Goal: Information Seeking & Learning: Learn about a topic

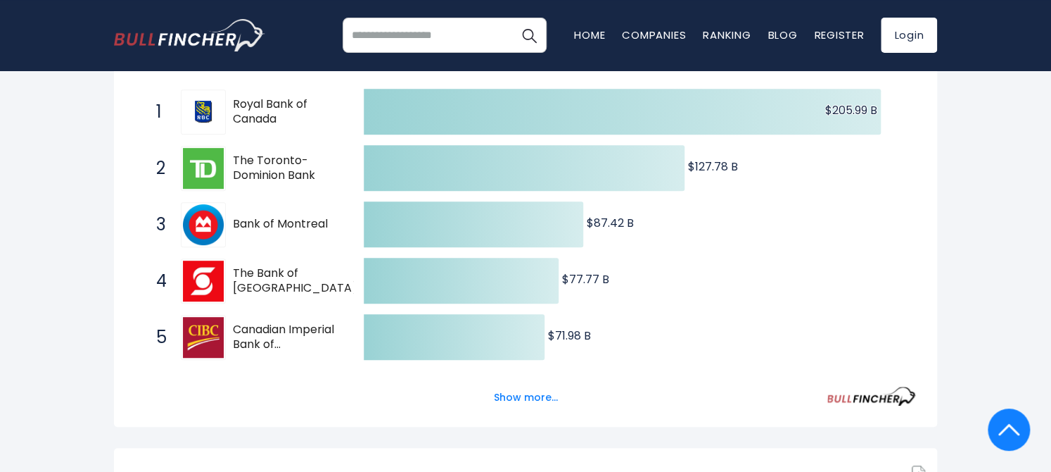
scroll to position [297, 0]
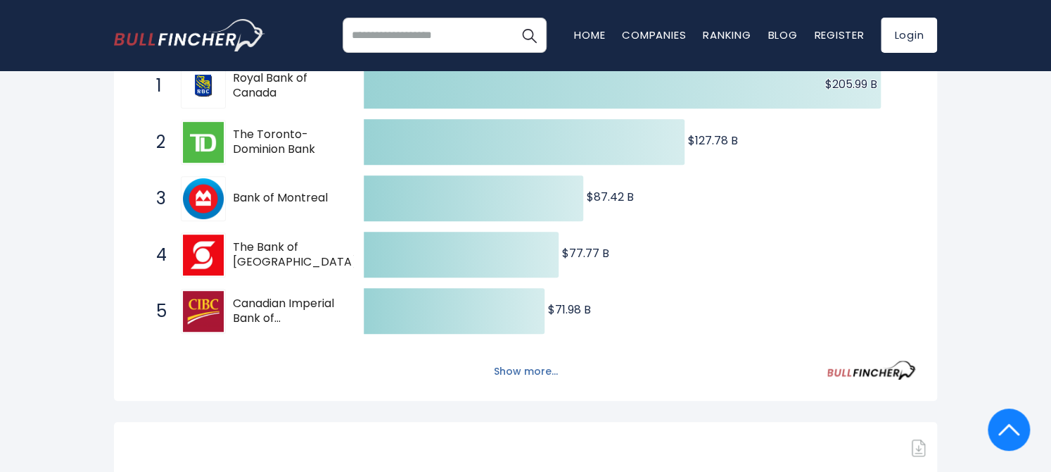
click at [531, 383] on button "Show more..." at bounding box center [526, 371] width 81 height 23
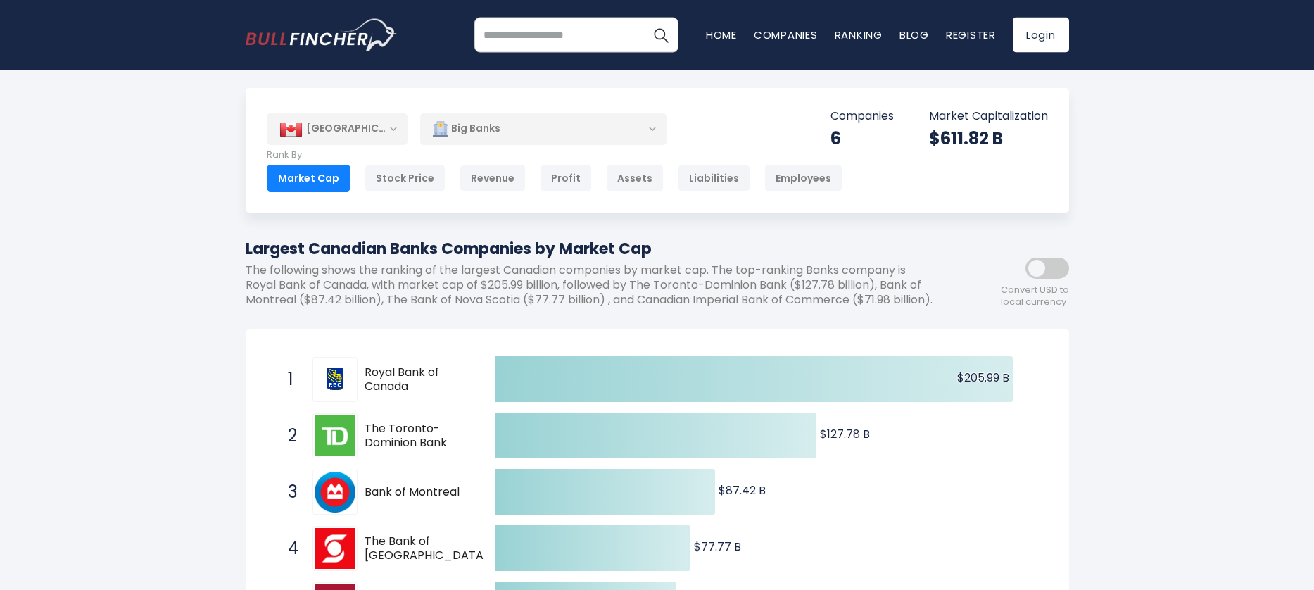
scroll to position [0, 0]
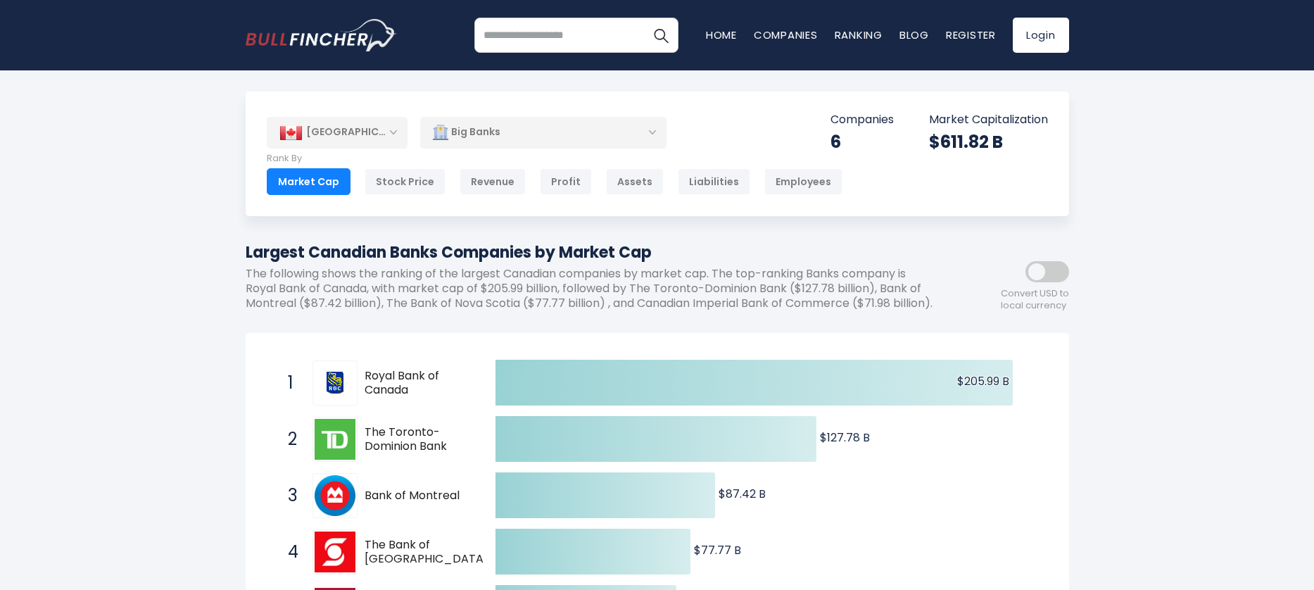
click at [657, 122] on div "Big Banks" at bounding box center [543, 132] width 246 height 32
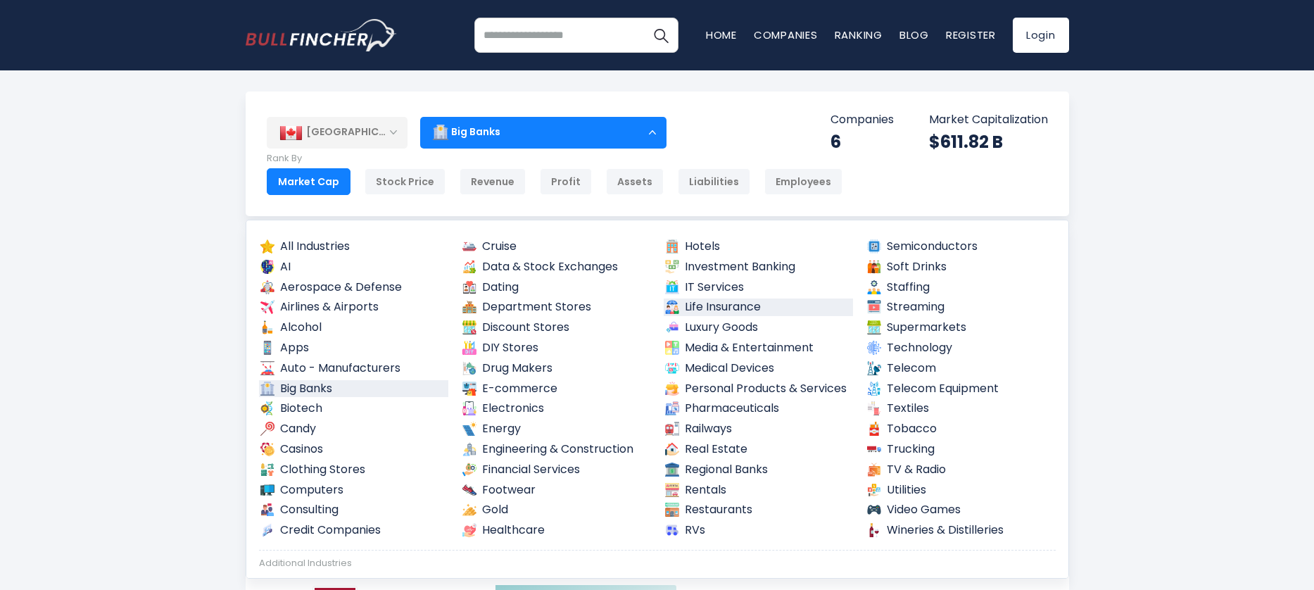
click at [716, 303] on link "Life Insurance" at bounding box center [759, 307] width 190 height 18
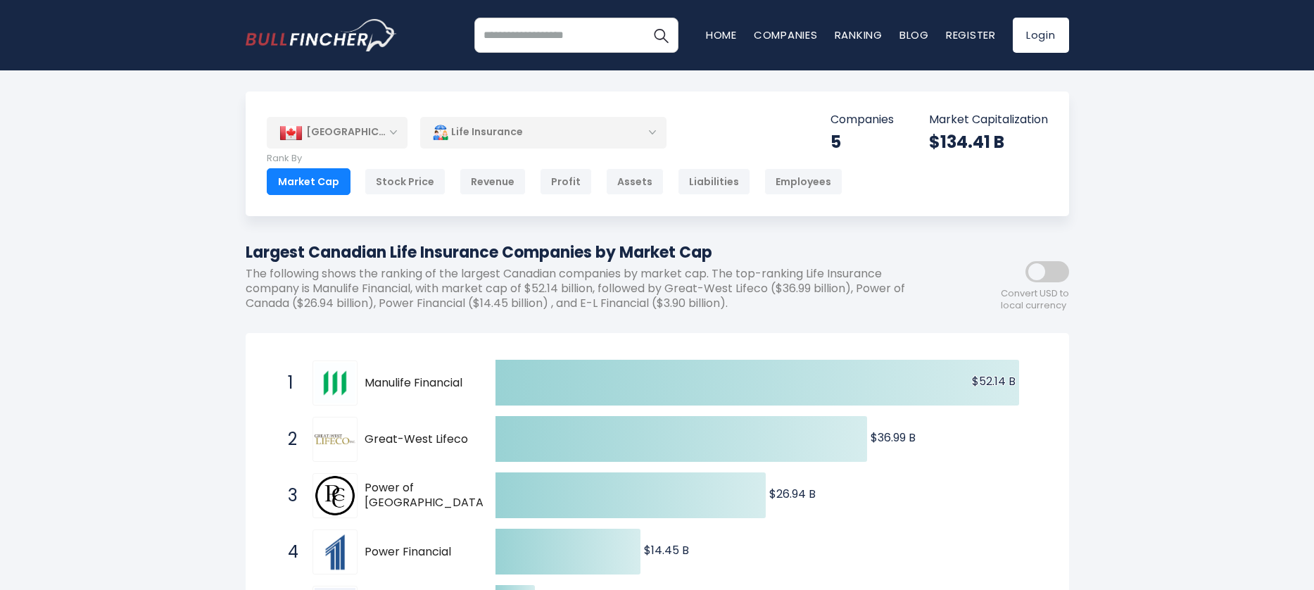
click at [650, 132] on div "Life Insurance" at bounding box center [543, 132] width 246 height 32
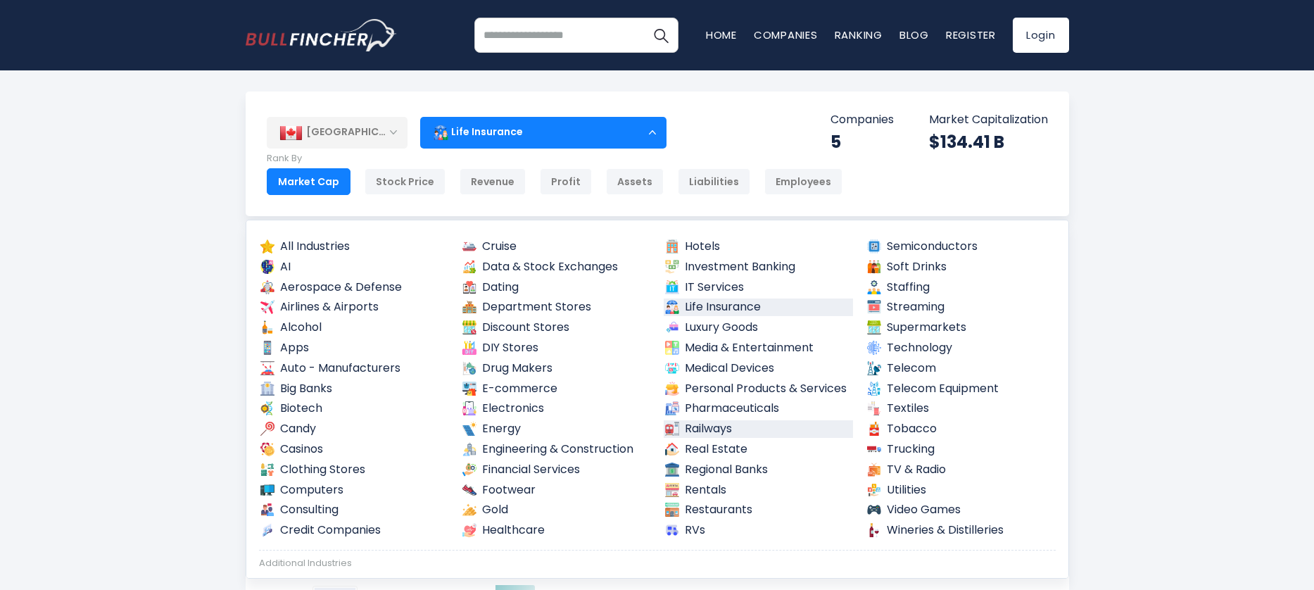
click at [696, 427] on link "Railways" at bounding box center [759, 429] width 190 height 18
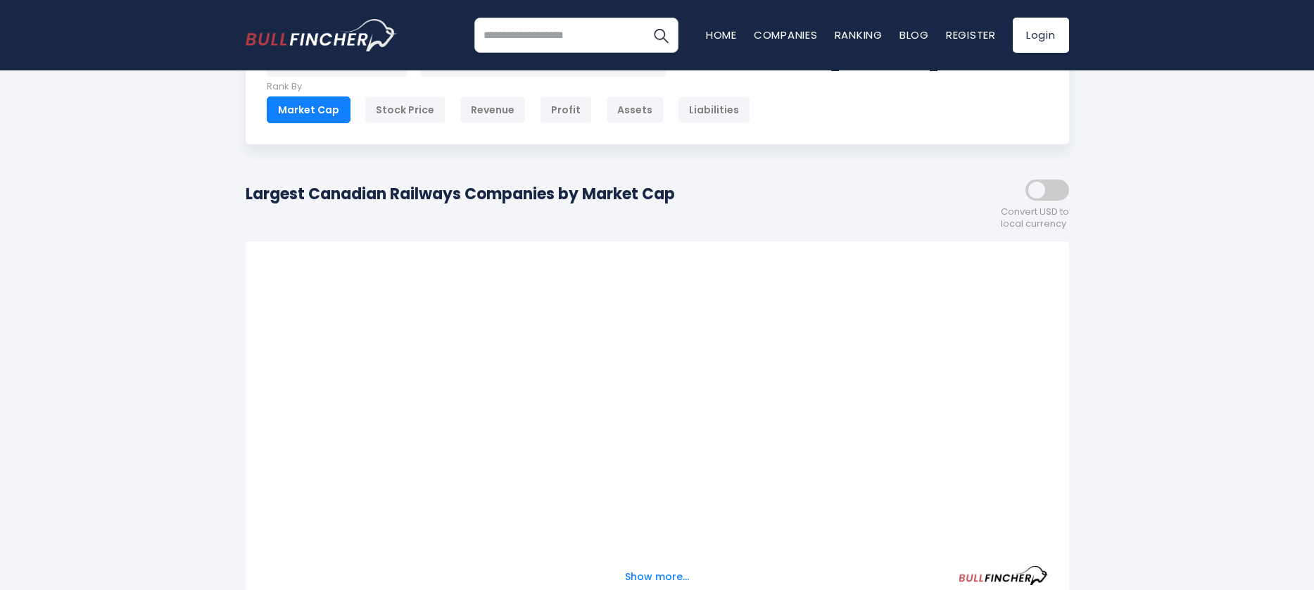
scroll to position [144, 0]
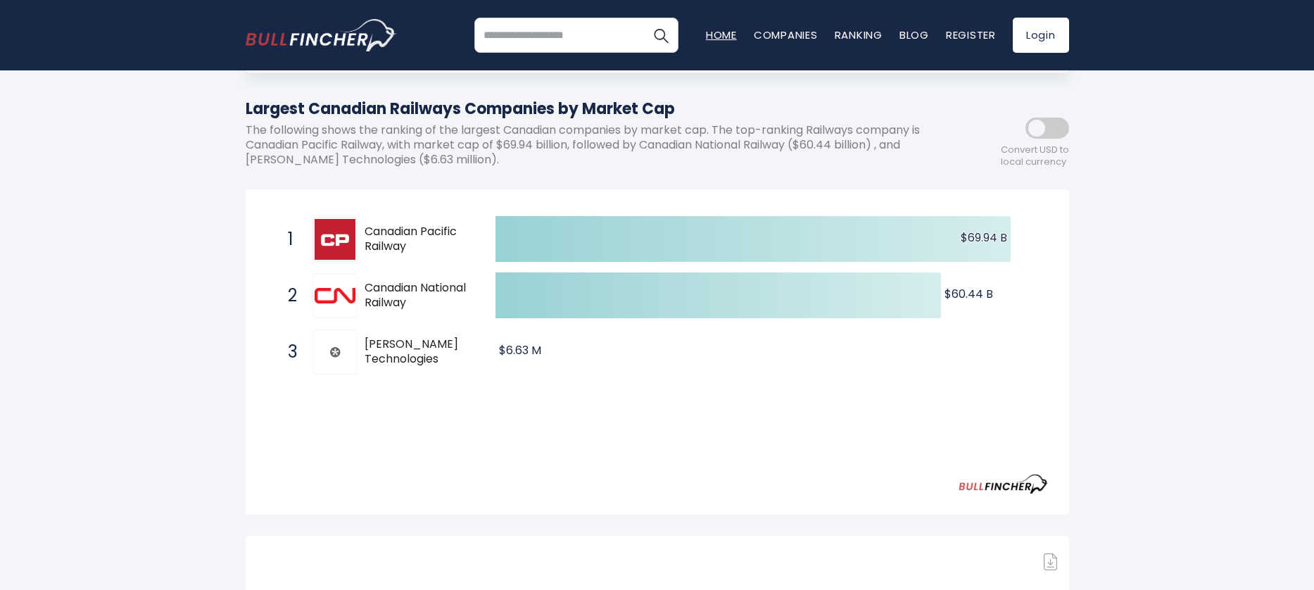
click at [719, 35] on link "Home" at bounding box center [721, 34] width 31 height 15
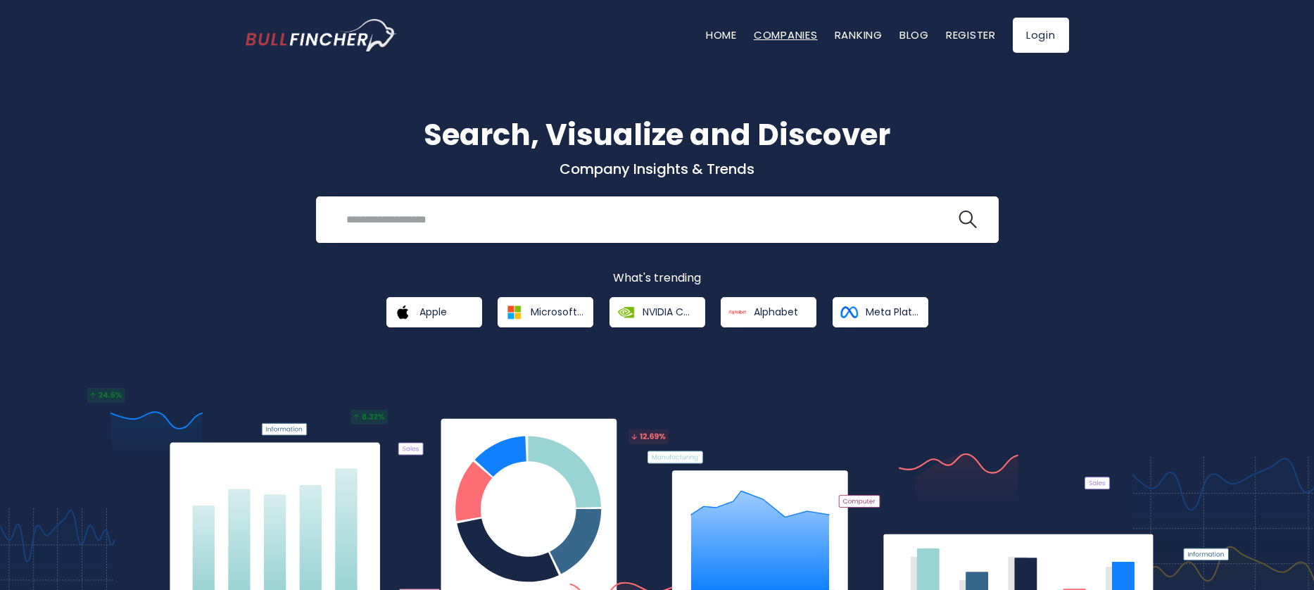
click at [776, 29] on link "Companies" at bounding box center [786, 34] width 64 height 15
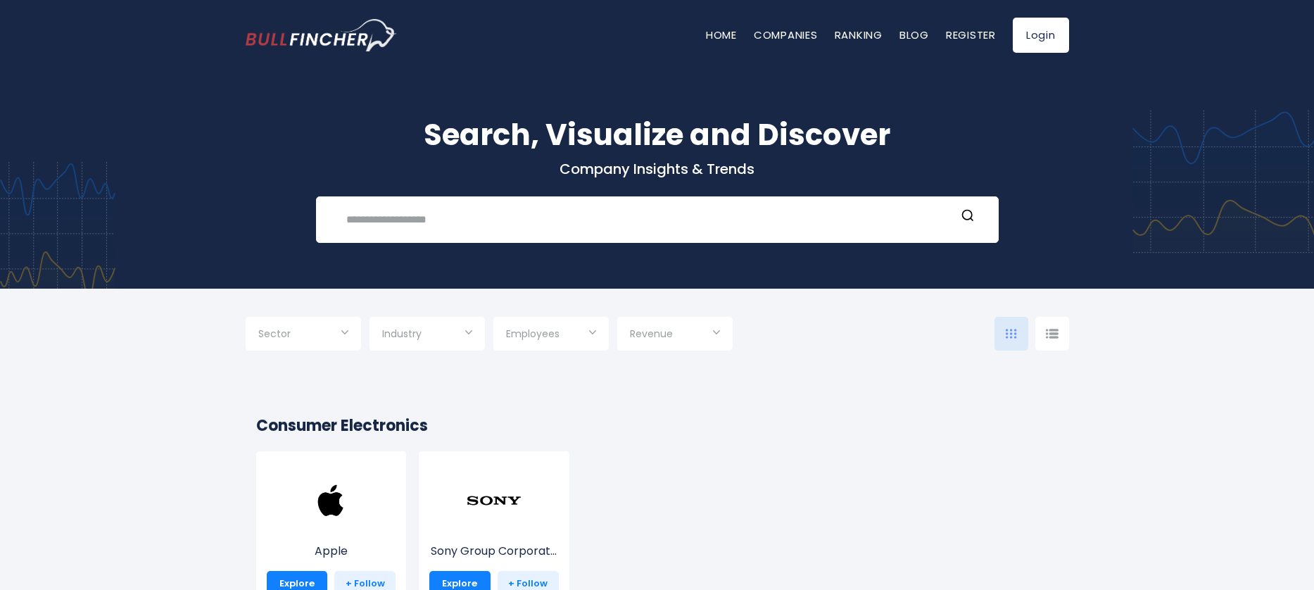
click at [346, 329] on input "Selection" at bounding box center [303, 334] width 90 height 25
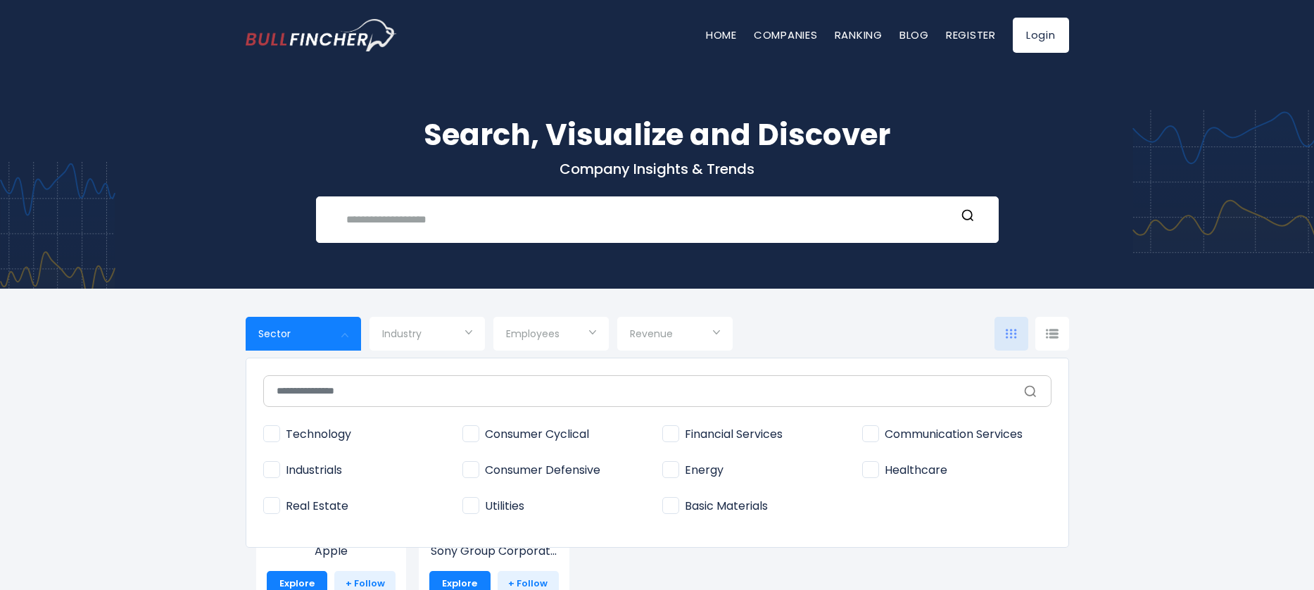
click at [346, 331] on div at bounding box center [657, 295] width 1314 height 590
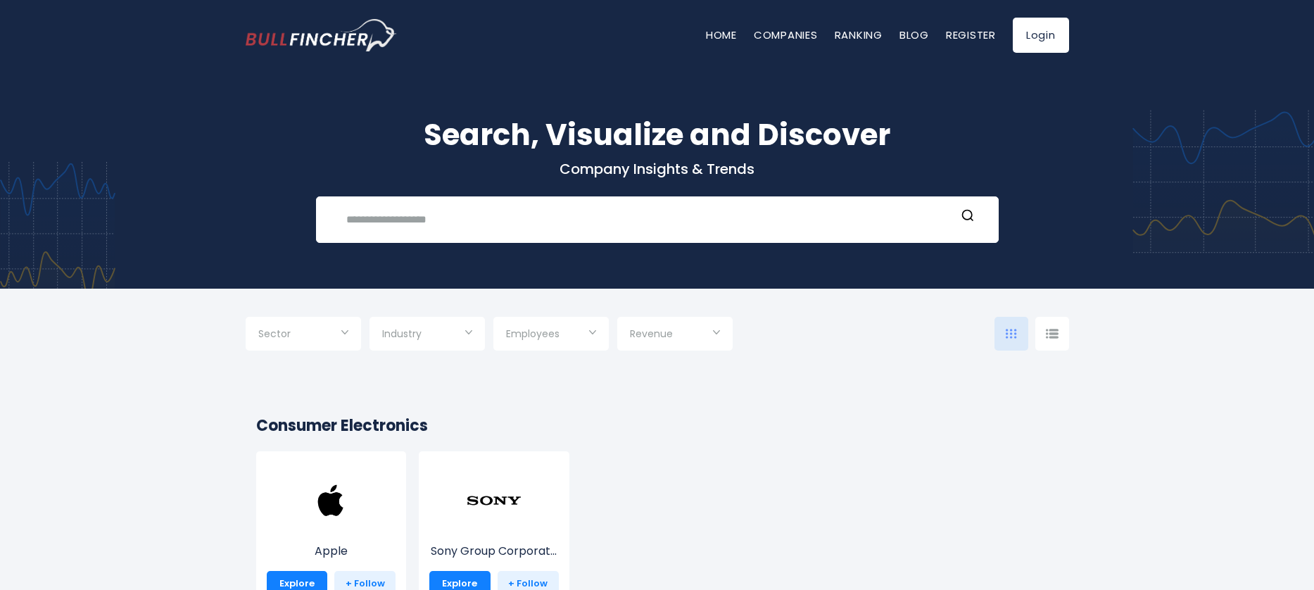
click at [399, 23] on div "Home Companies Ranking Blog Register Login" at bounding box center [657, 35] width 823 height 70
click at [402, 227] on input "text" at bounding box center [647, 219] width 618 height 26
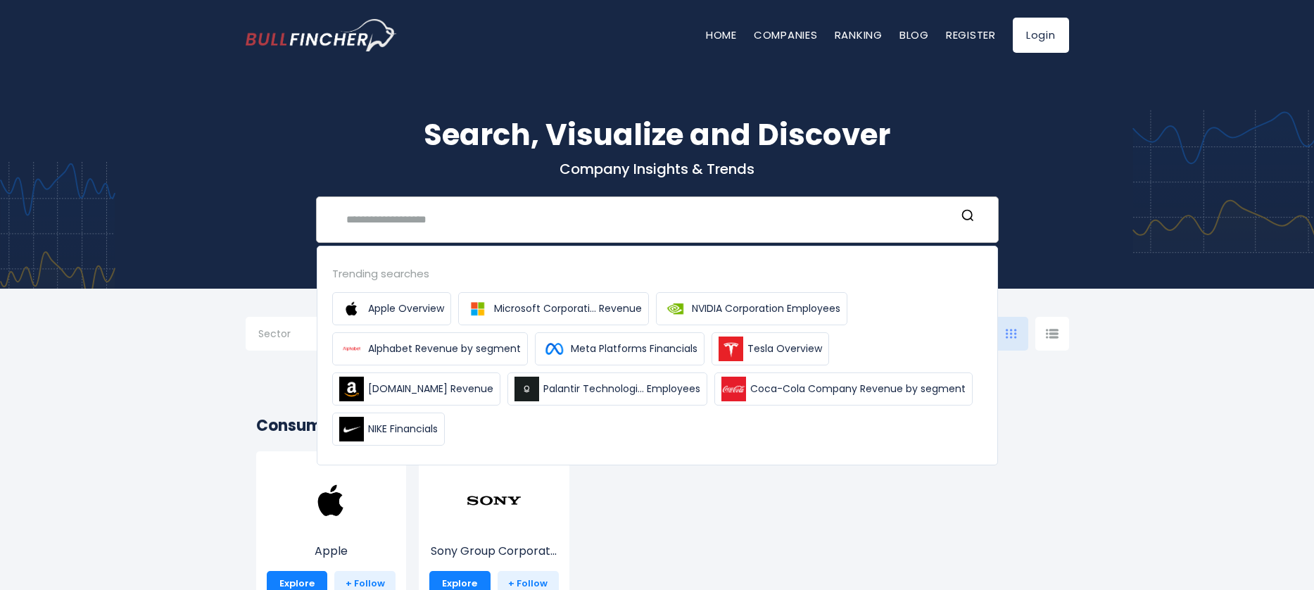
click at [411, 219] on input "text" at bounding box center [647, 219] width 618 height 26
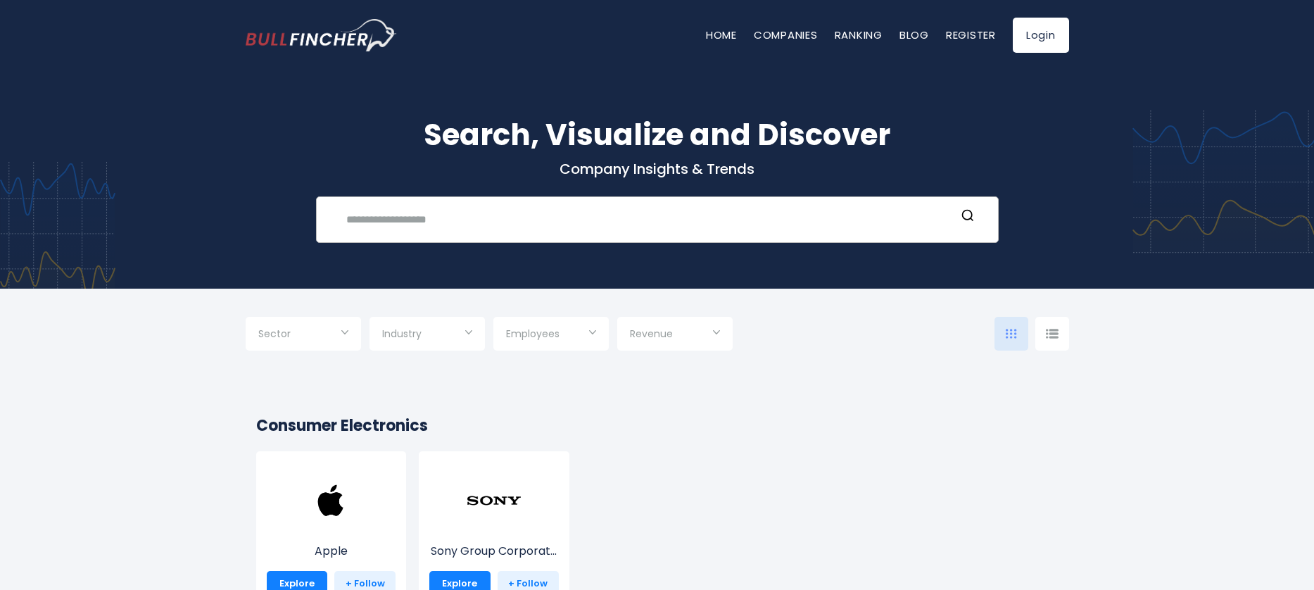
click at [370, 224] on input "text" at bounding box center [647, 219] width 618 height 26
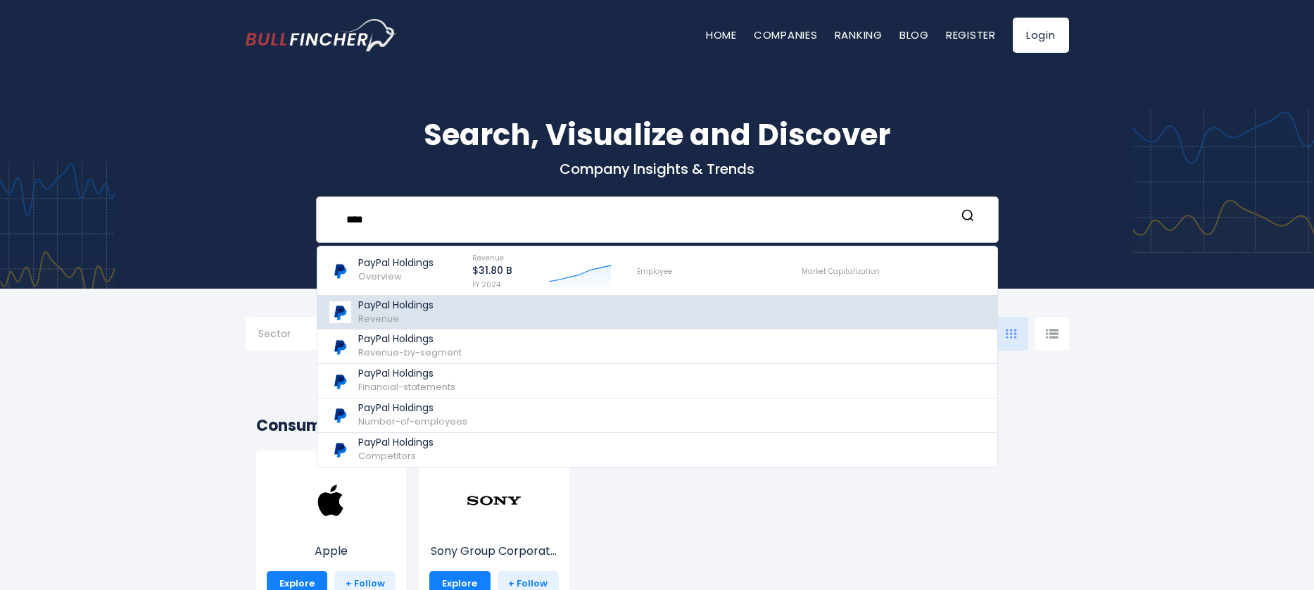
click at [381, 305] on p "PayPal Holdings" at bounding box center [395, 305] width 75 height 12
click at [384, 308] on p "PayPal Holdings" at bounding box center [395, 305] width 75 height 12
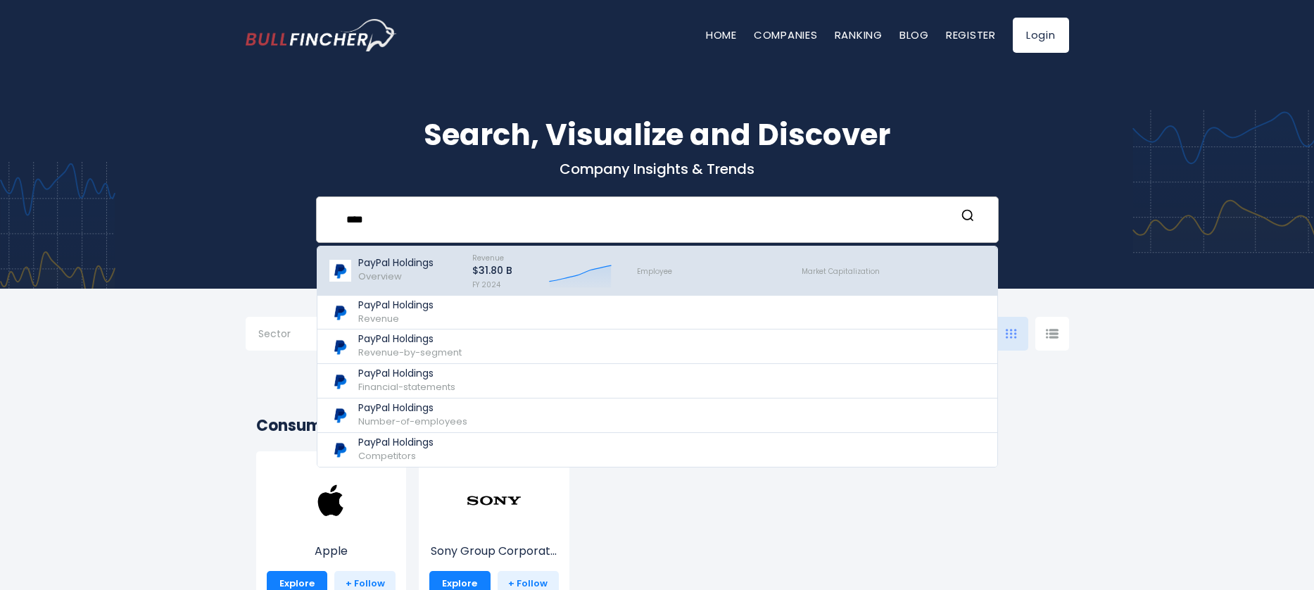
click at [396, 265] on p "PayPal Holdings" at bounding box center [395, 263] width 75 height 12
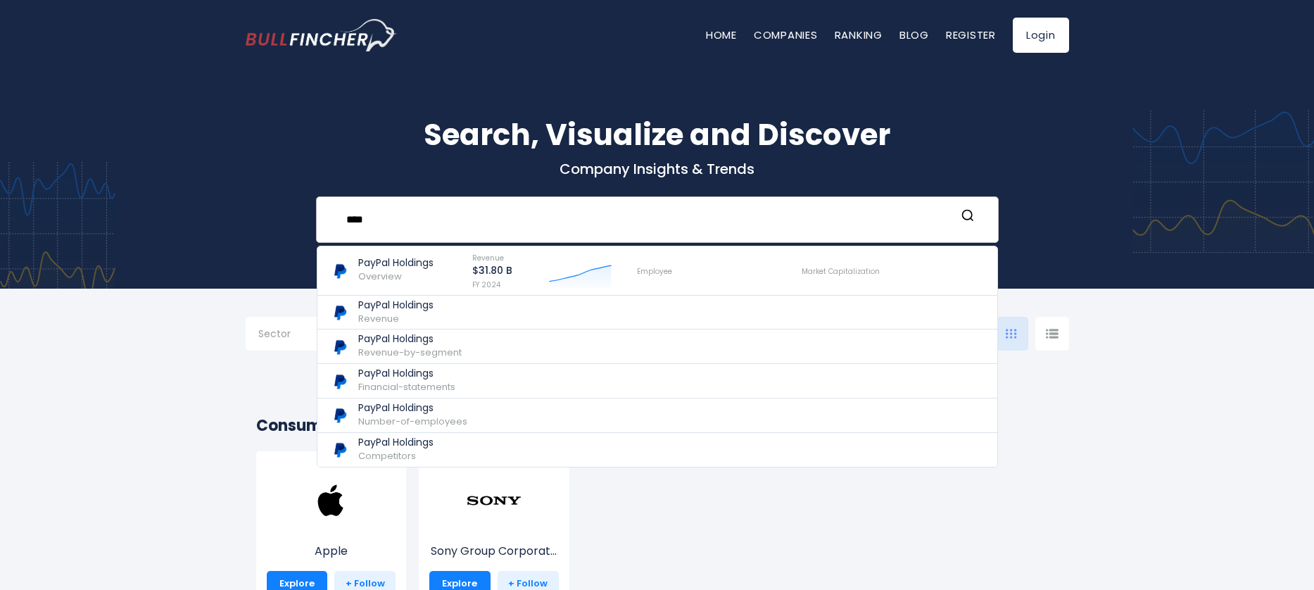
click at [393, 223] on input "****" at bounding box center [647, 219] width 618 height 26
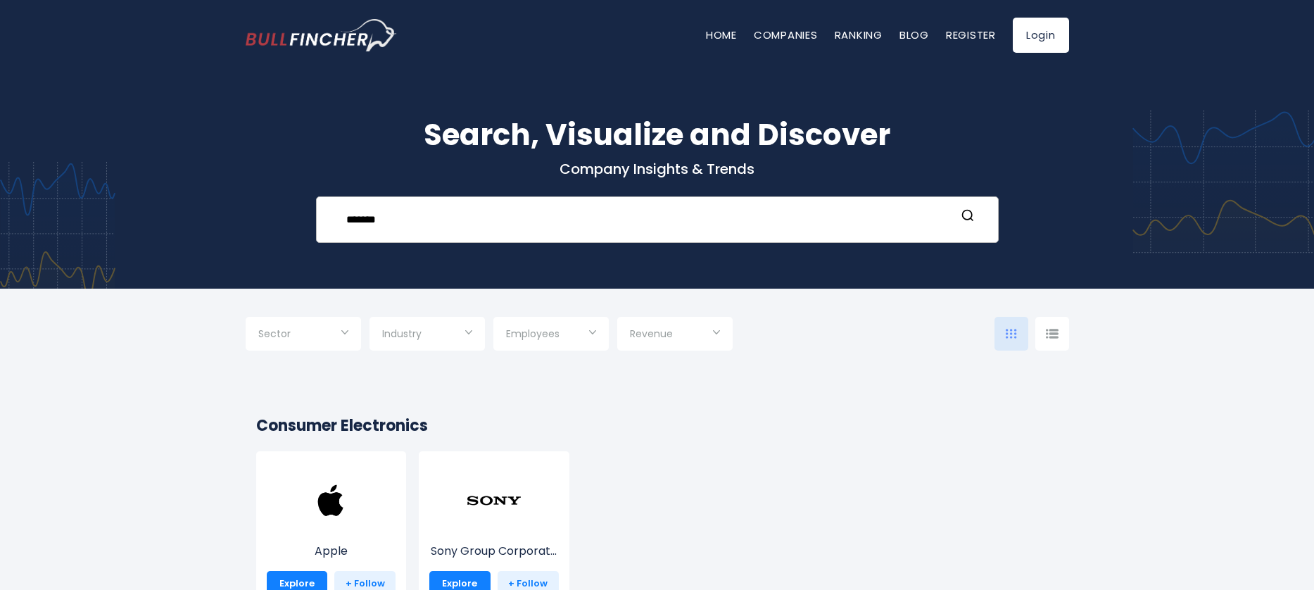
type input "********"
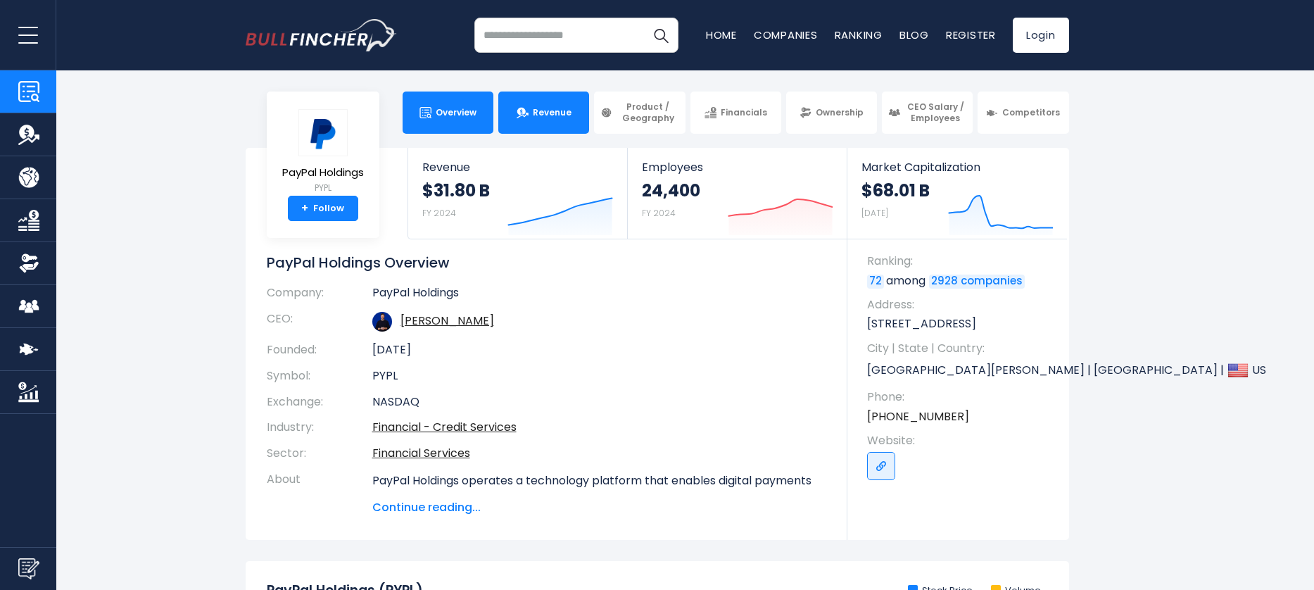
click at [540, 113] on span "Revenue" at bounding box center [552, 112] width 39 height 11
click at [552, 109] on span "Revenue" at bounding box center [552, 112] width 39 height 11
click at [643, 115] on span "Product / Geography" at bounding box center [647, 112] width 62 height 22
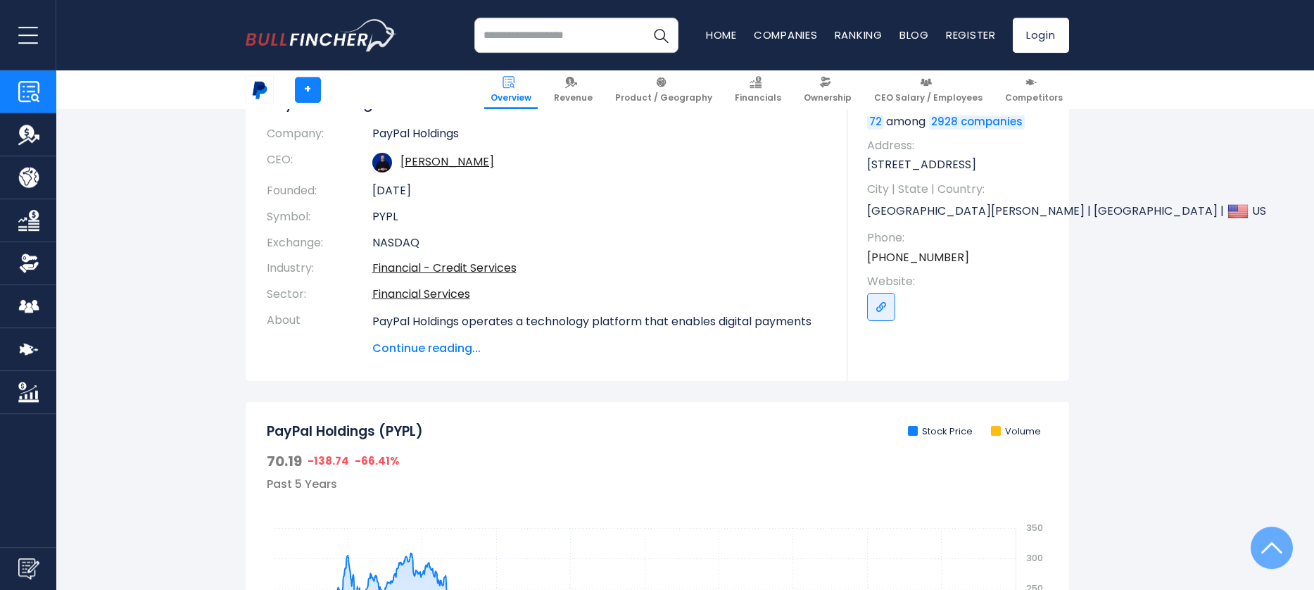
scroll to position [144, 0]
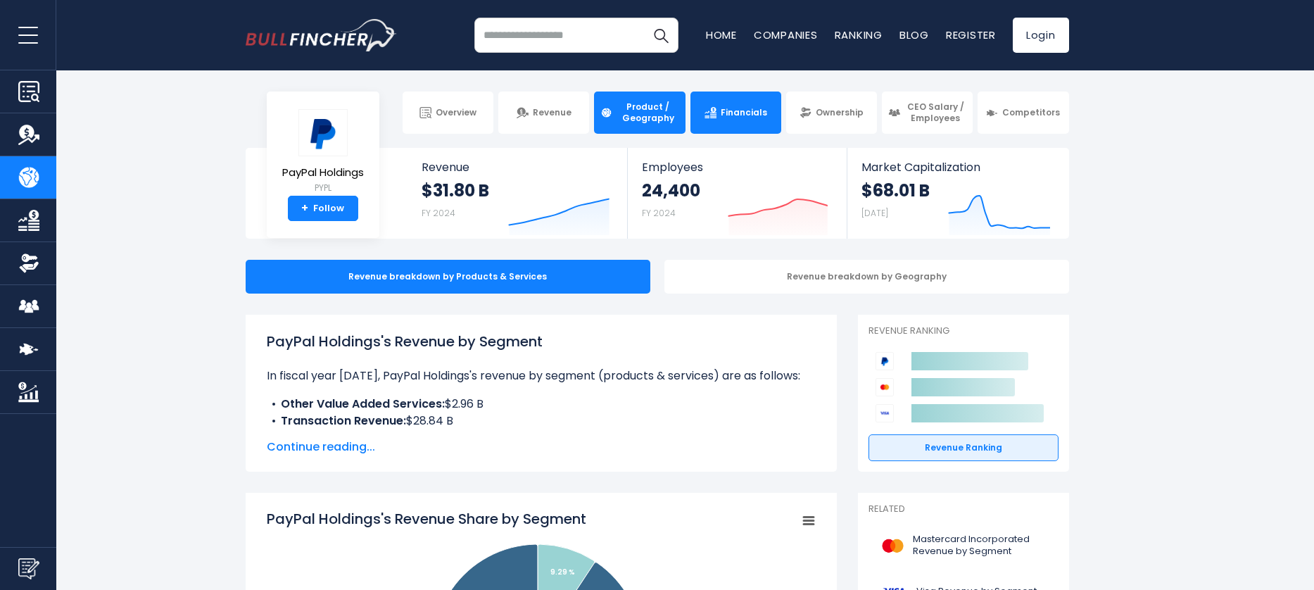
click at [740, 118] on span "Financials" at bounding box center [744, 112] width 46 height 11
click at [743, 113] on span "Financials" at bounding box center [744, 112] width 46 height 11
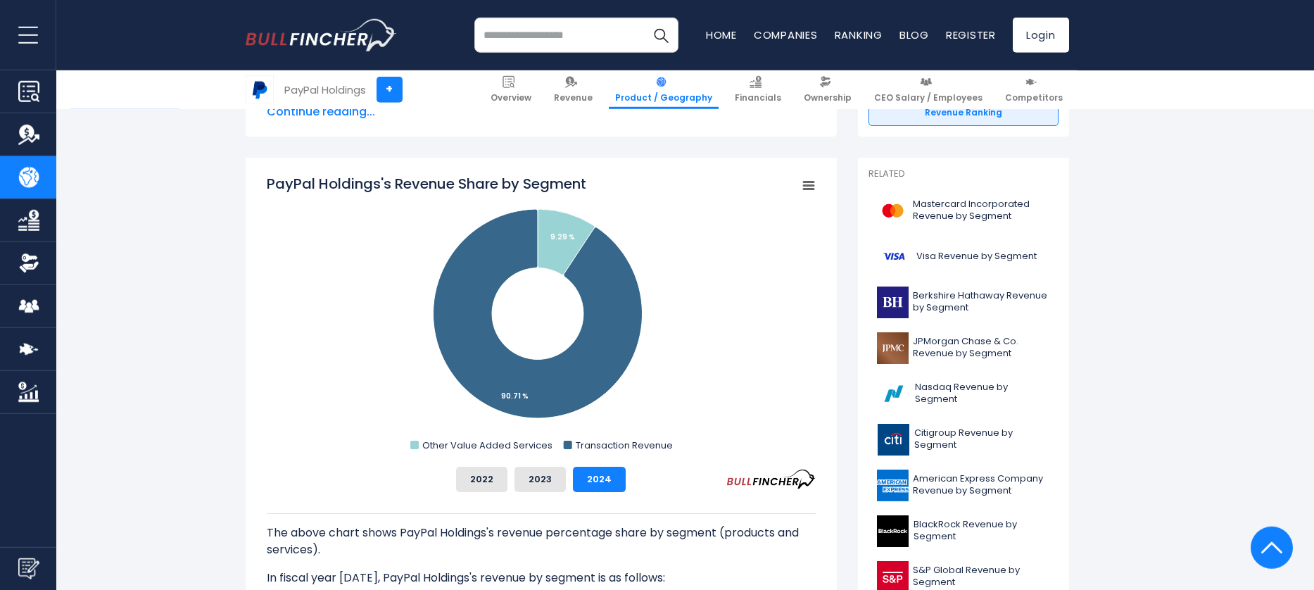
scroll to position [359, 0]
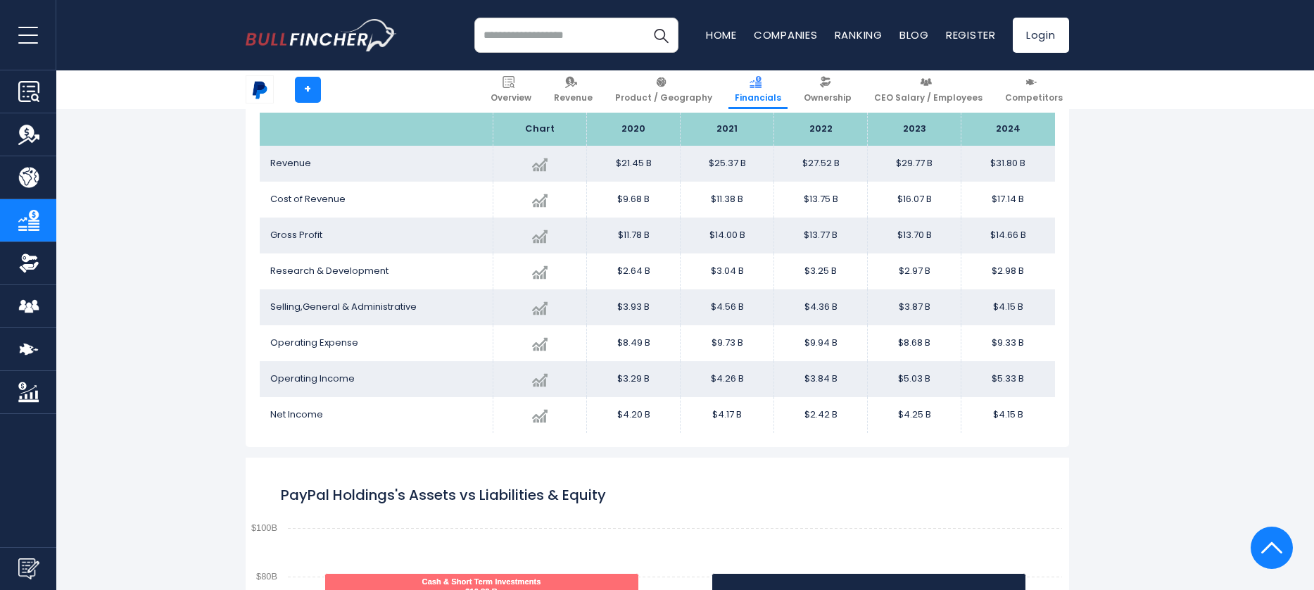
scroll to position [762, 0]
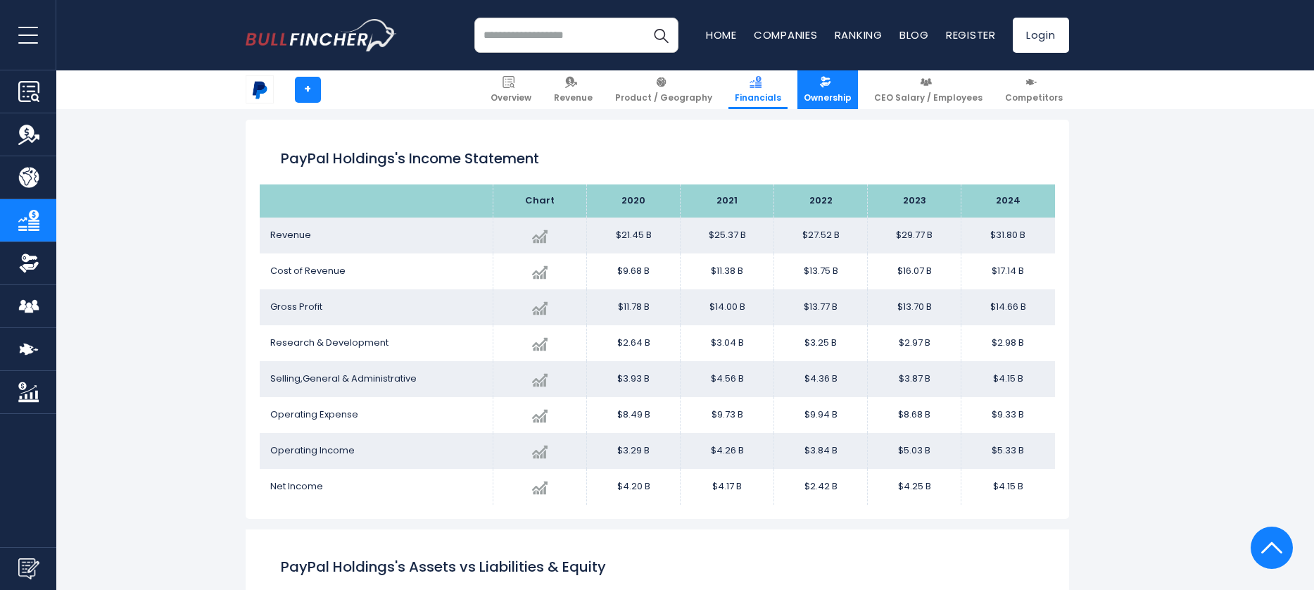
click at [839, 75] on link "Ownership" at bounding box center [827, 89] width 61 height 39
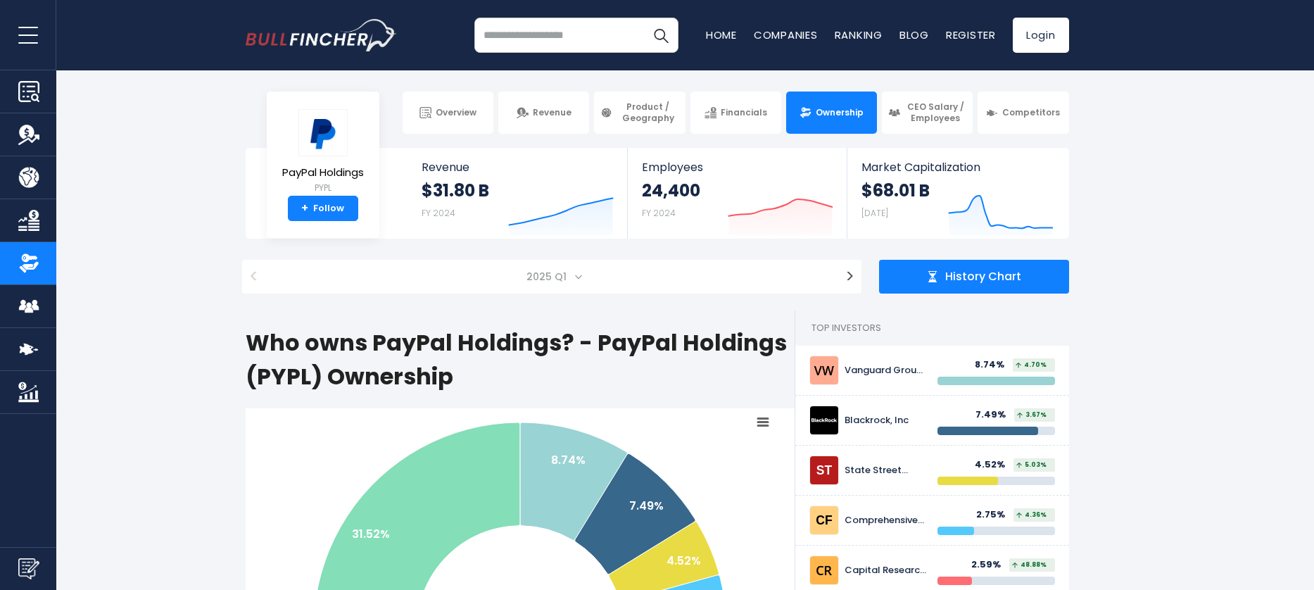
click at [531, 43] on input "search" at bounding box center [576, 35] width 204 height 35
type input "****"
click at [643, 18] on button "Search" at bounding box center [660, 35] width 35 height 35
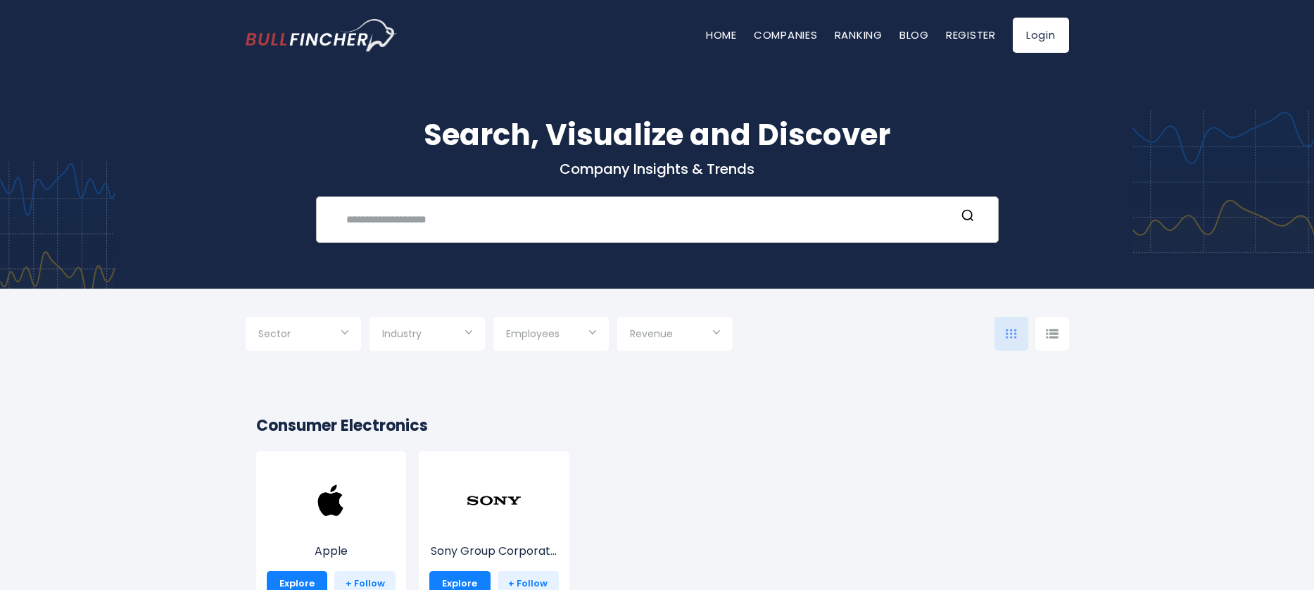
click at [388, 213] on input "text" at bounding box center [647, 219] width 618 height 26
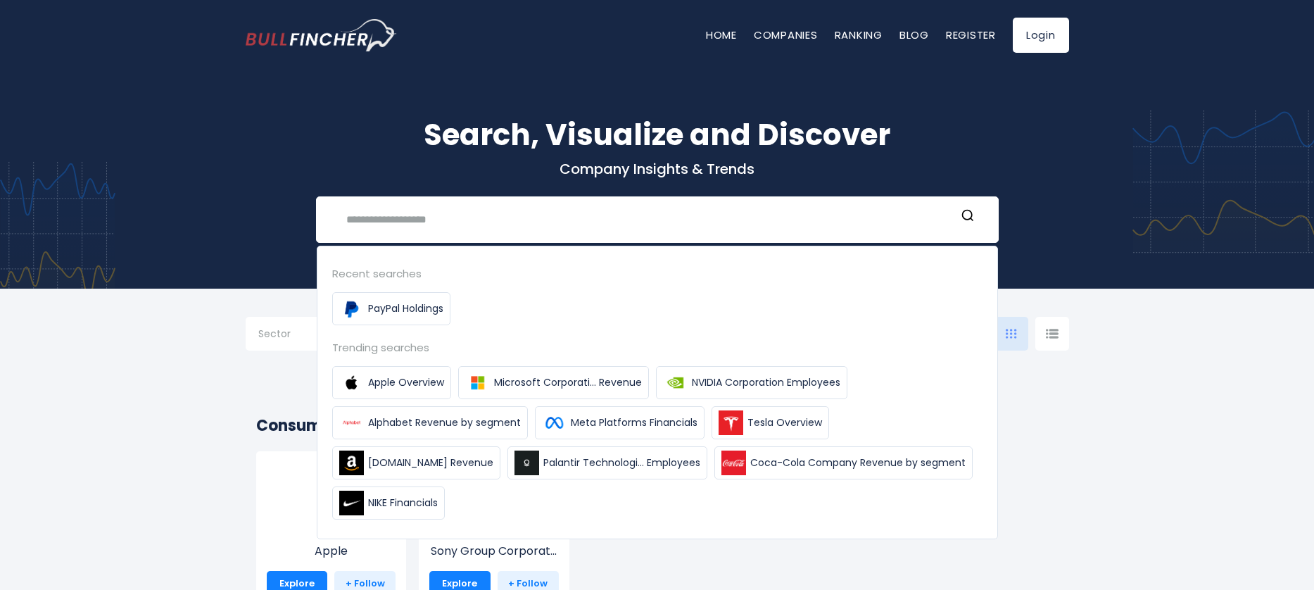
drag, startPoint x: 359, startPoint y: 153, endPoint x: 368, endPoint y: 150, distance: 9.8
click at [360, 153] on h1 "Search, Visualize and Discover" at bounding box center [657, 135] width 823 height 44
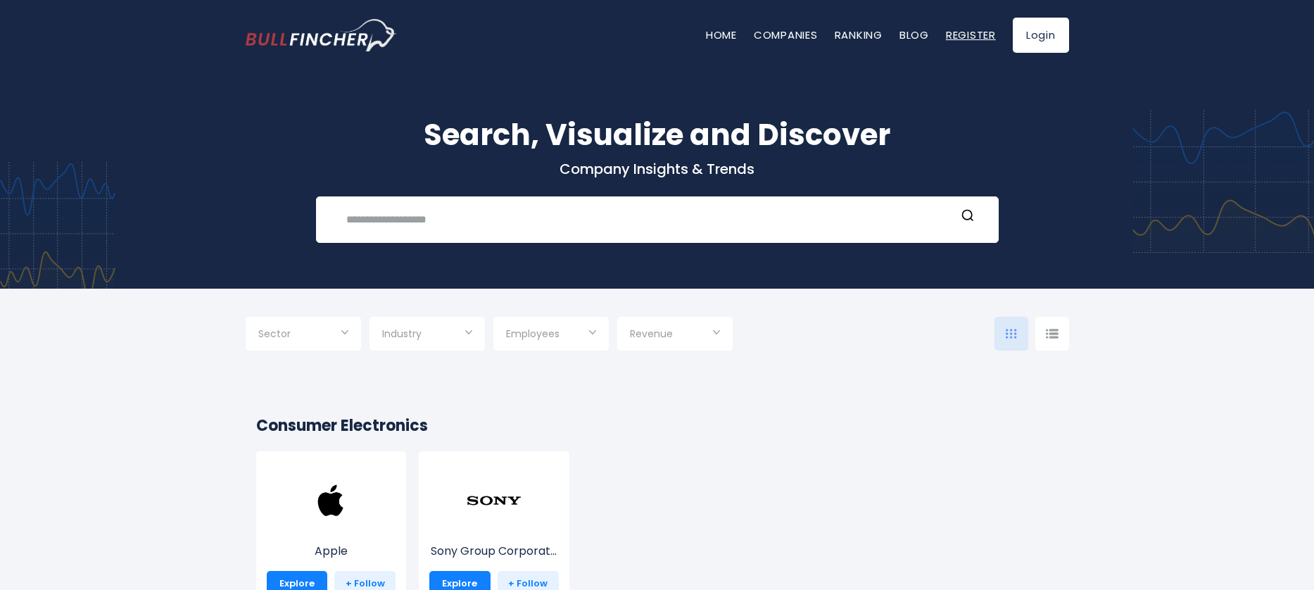
click at [962, 31] on link "Register" at bounding box center [971, 34] width 50 height 15
